Goal: Communication & Community: Answer question/provide support

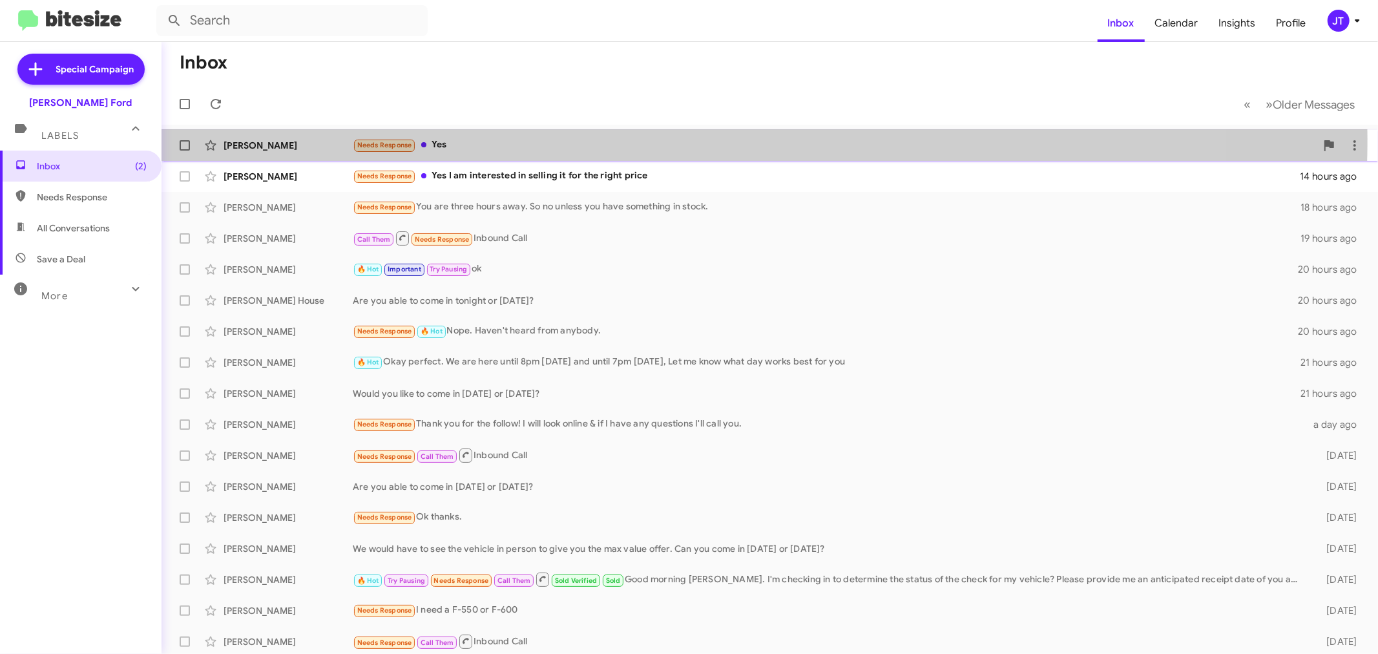
click at [558, 139] on div "Needs Response Yes" at bounding box center [834, 145] width 963 height 15
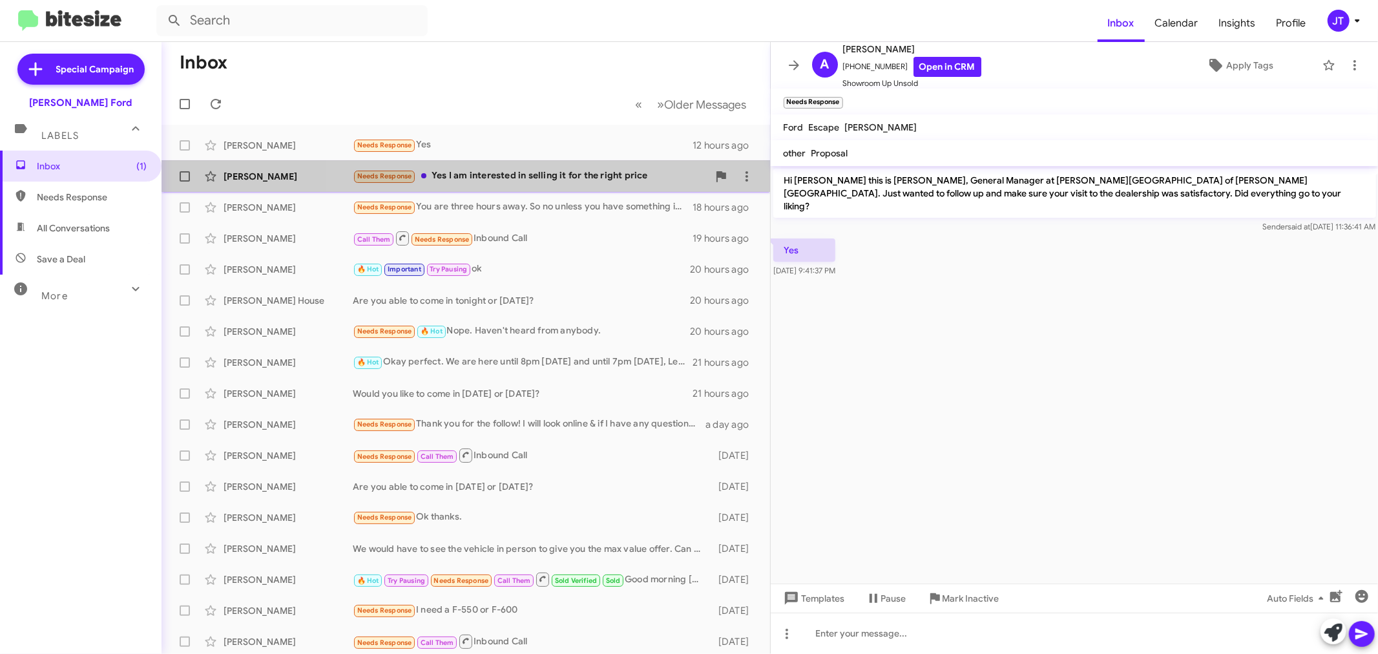
click at [572, 175] on div "Needs Response Yes I am interested in selling it for the right price" at bounding box center [530, 176] width 355 height 15
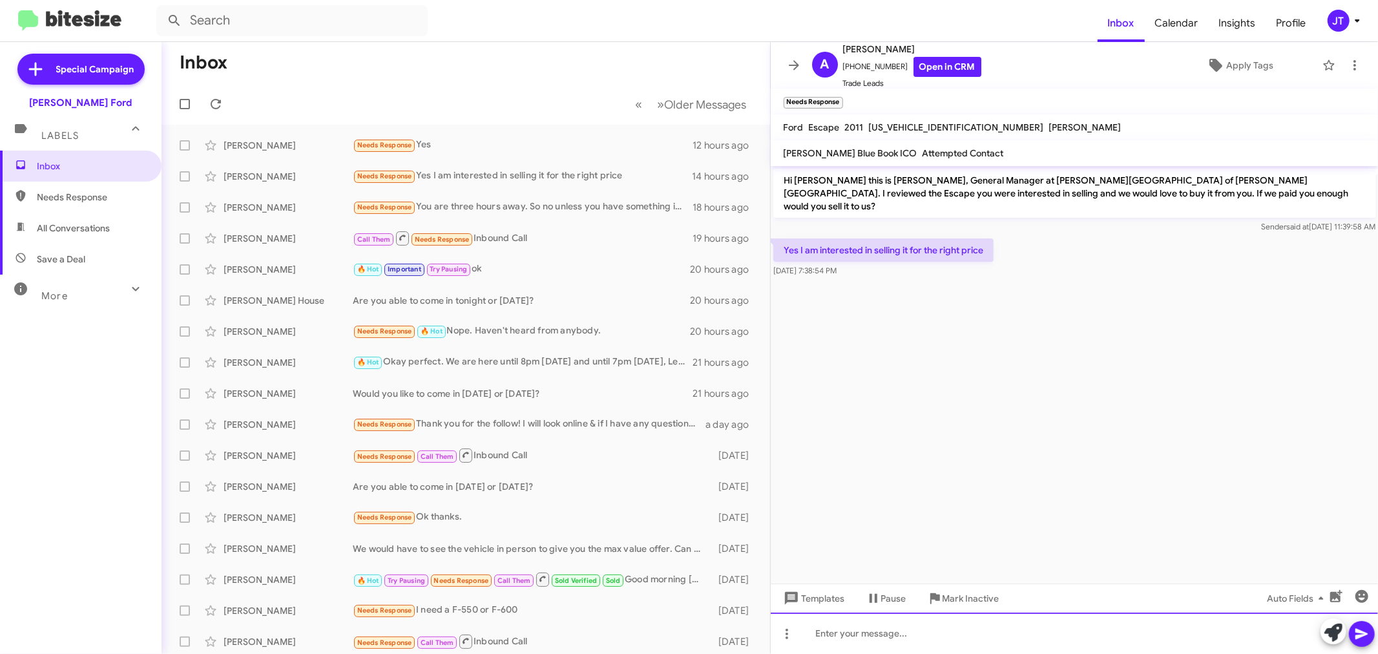
click at [1020, 625] on div at bounding box center [1074, 632] width 608 height 41
click at [827, 630] on div "PErfect, are you able to bring the vehicle by [DATE] so we can get you the most…" at bounding box center [1074, 632] width 608 height 41
click at [1230, 631] on div "Perfect, are you able to bring the vehicle by [DATE] so we can get you the most…" at bounding box center [1074, 632] width 608 height 41
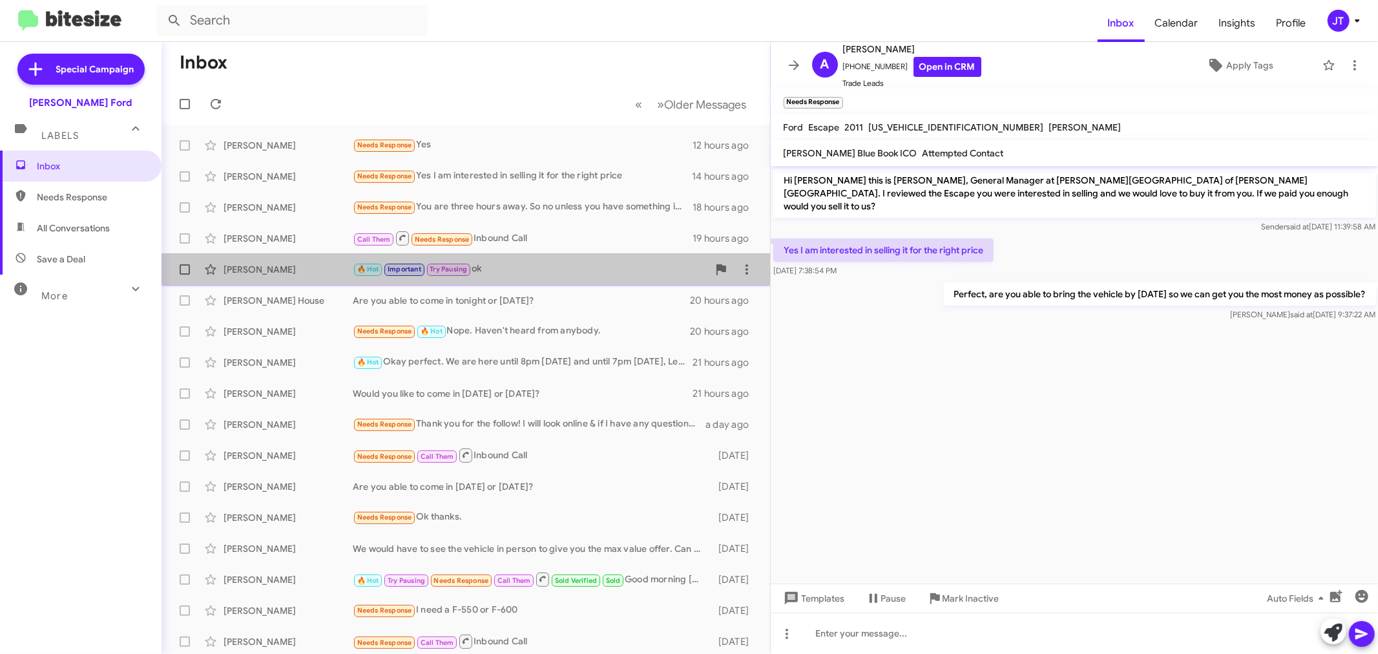
click at [611, 274] on div "🔥 Hot Important Try Pausing ok" at bounding box center [530, 269] width 355 height 15
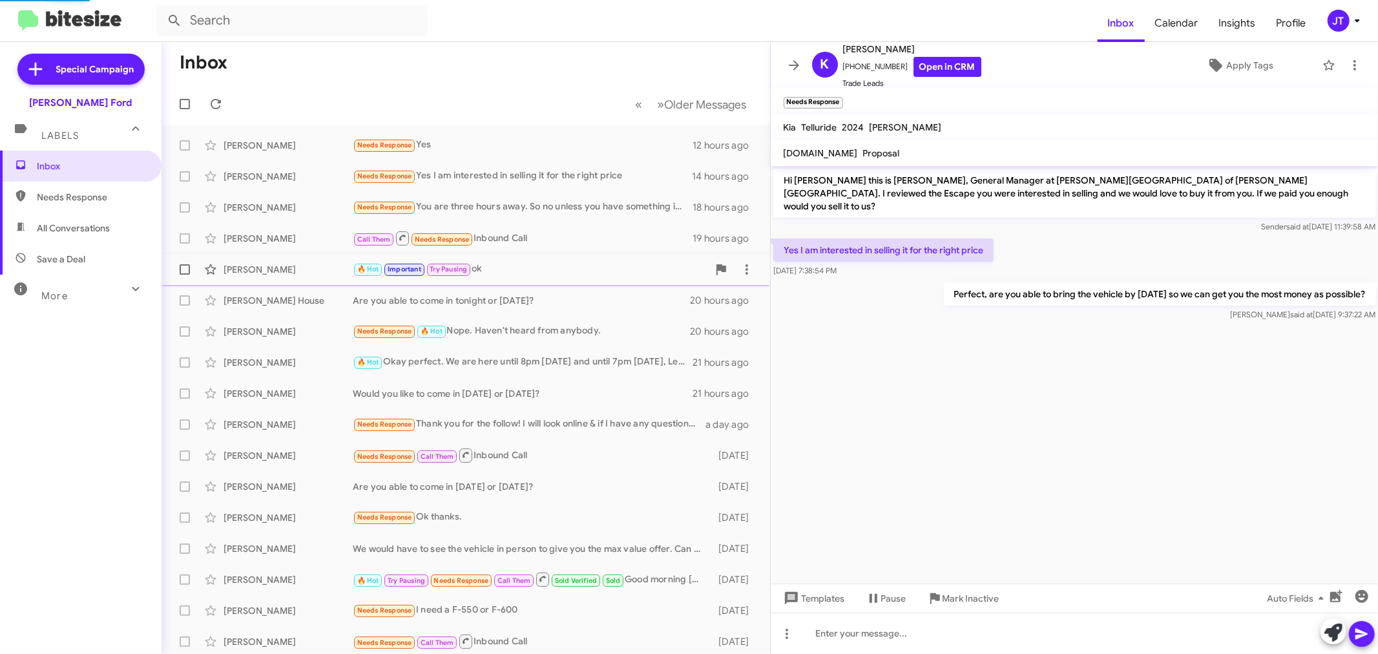
scroll to position [654, 0]
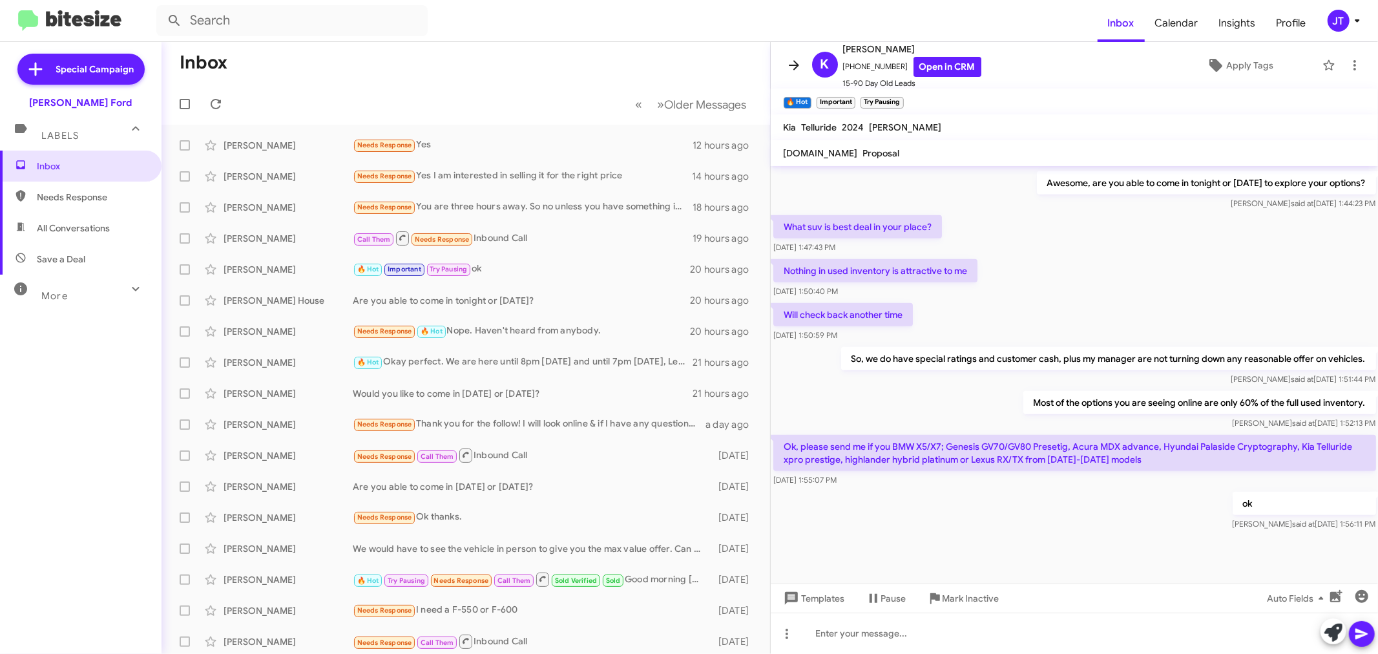
click at [789, 59] on icon at bounding box center [794, 65] width 16 height 16
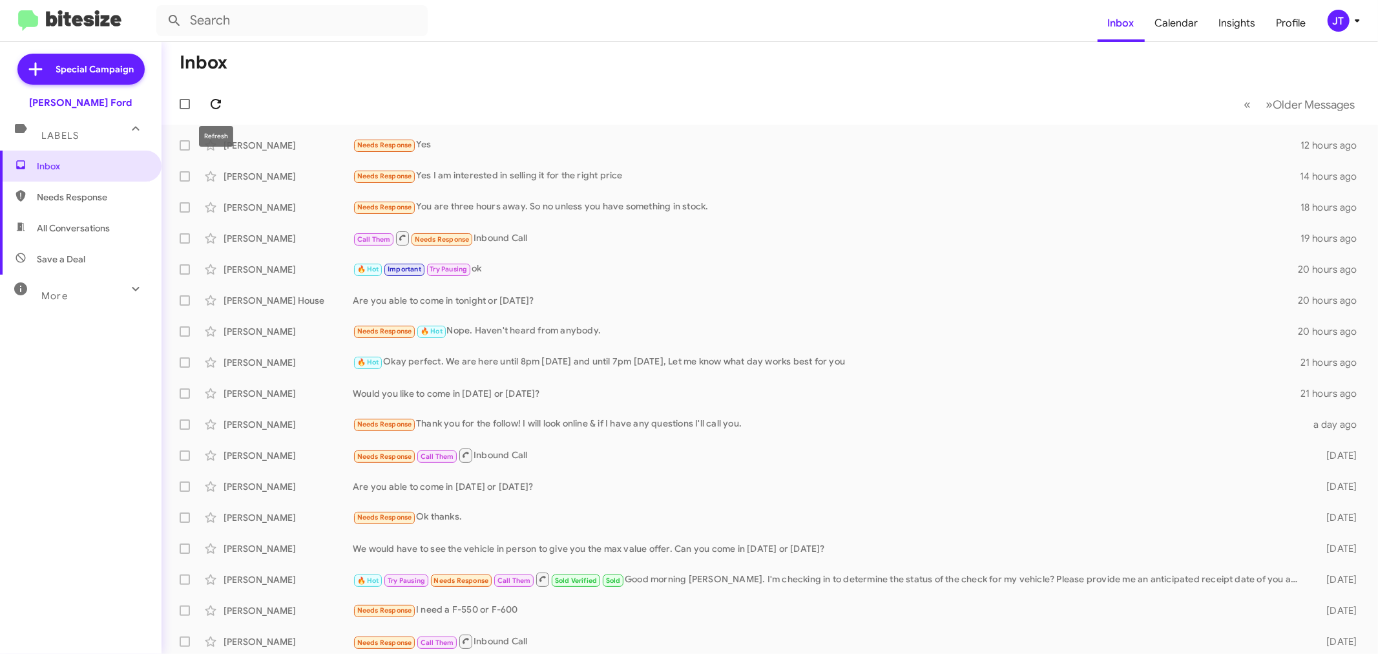
click at [211, 93] on button at bounding box center [216, 104] width 26 height 26
click at [222, 98] on icon at bounding box center [216, 104] width 16 height 16
click at [218, 107] on icon at bounding box center [216, 104] width 16 height 16
click at [216, 108] on icon at bounding box center [216, 104] width 10 height 10
